Goal: Use online tool/utility: Utilize a website feature to perform a specific function

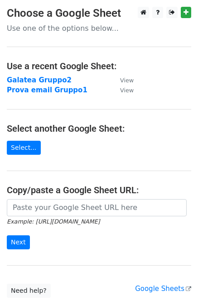
click at [85, 29] on p "Use one of the options below..." at bounding box center [99, 29] width 184 height 10
click at [40, 87] on strong "Prova email Gruppo1" at bounding box center [47, 90] width 81 height 8
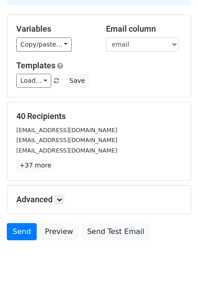
scroll to position [82, 0]
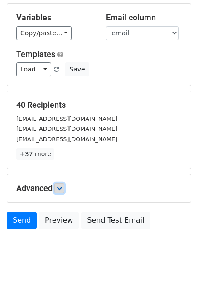
click at [59, 192] on link at bounding box center [59, 188] width 10 height 10
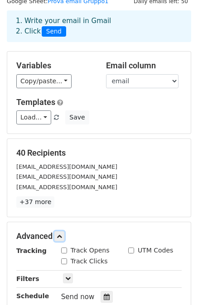
scroll to position [0, 0]
